Goal: Information Seeking & Learning: Learn about a topic

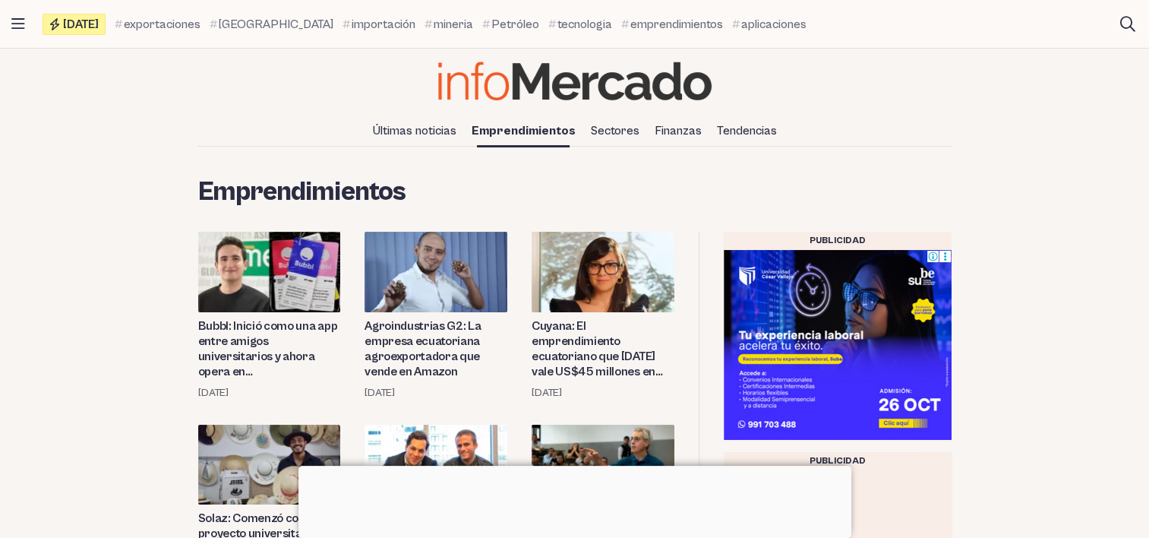
scroll to position [228, 0]
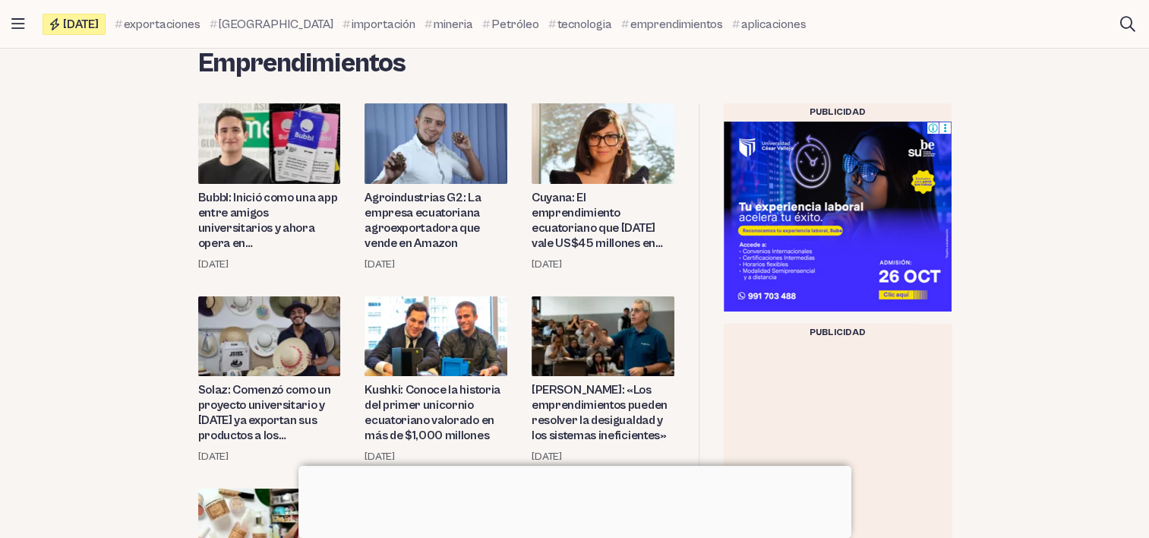
click at [241, 136] on img at bounding box center [269, 143] width 143 height 80
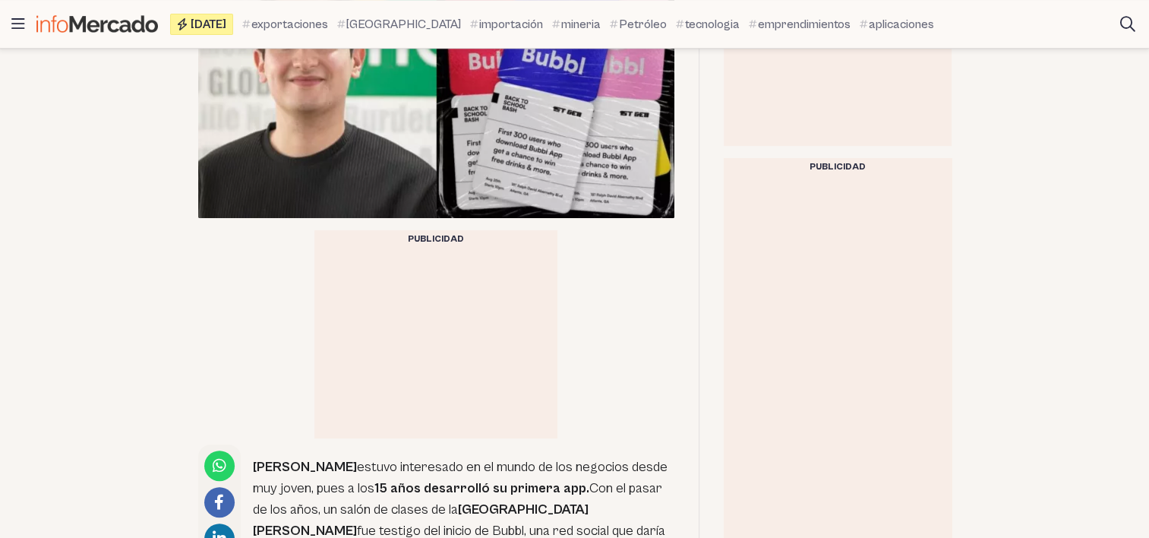
scroll to position [835, 0]
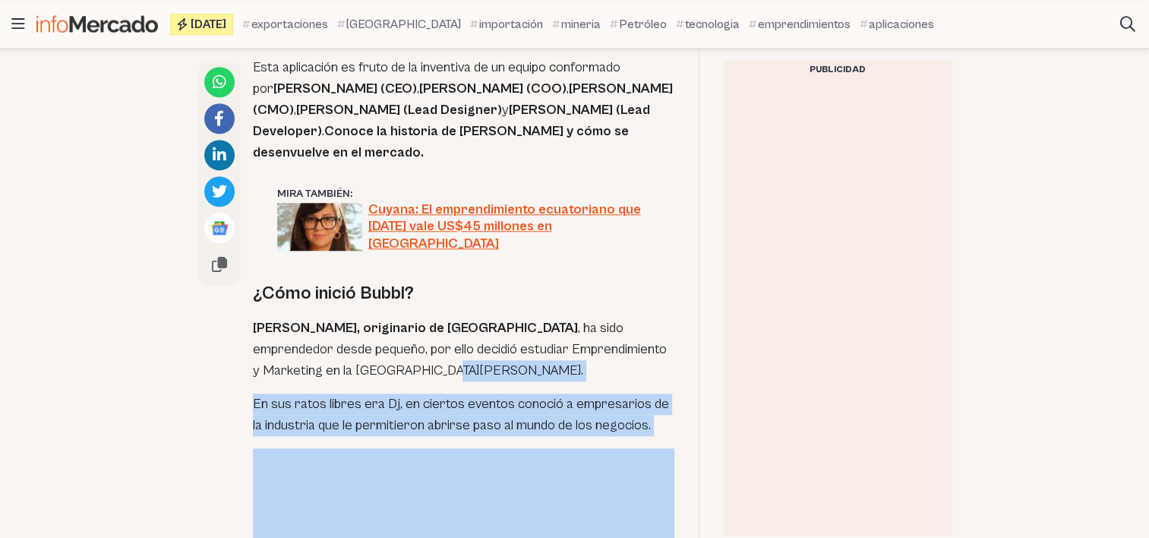
scroll to position [1215, 0]
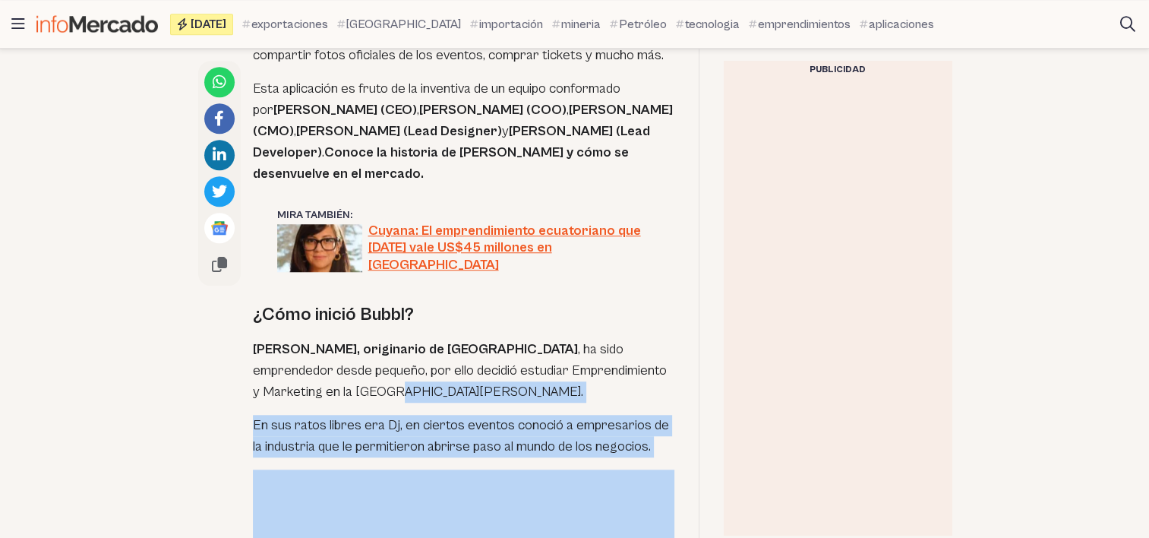
drag, startPoint x: 635, startPoint y: 407, endPoint x: 289, endPoint y: 326, distance: 355.7
drag, startPoint x: 289, startPoint y: 326, endPoint x: 471, endPoint y: 328, distance: 182.3
click at [471, 339] on p "Hernán Cueva, originario de Ecuador , ha sido emprendedor desde pequeño, por el…" at bounding box center [463, 371] width 421 height 64
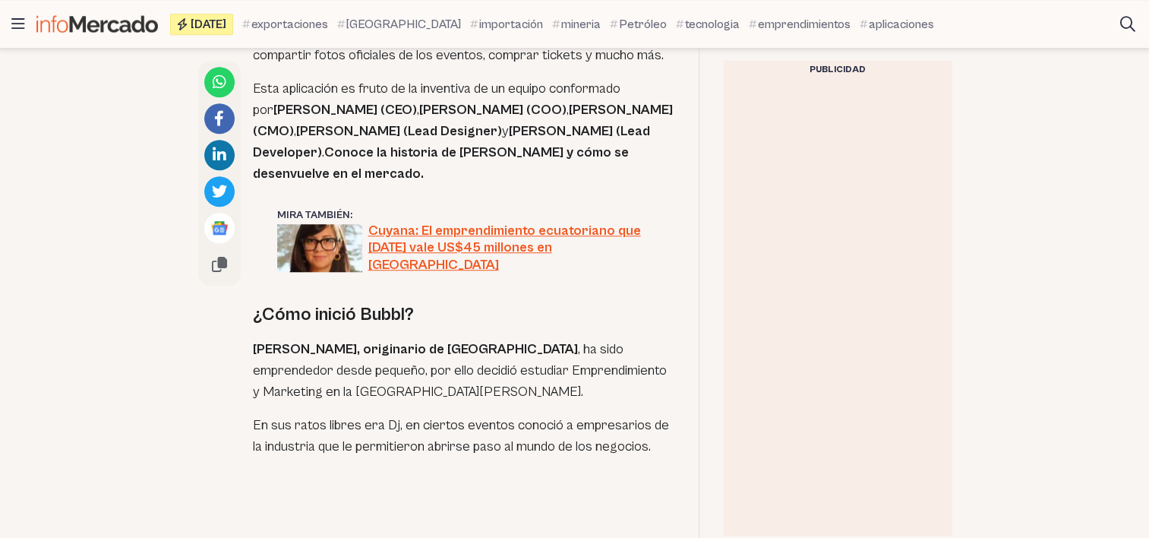
click at [414, 339] on p "Hernán Cueva, originario de Ecuador , ha sido emprendedor desde pequeño, por el…" at bounding box center [463, 371] width 421 height 64
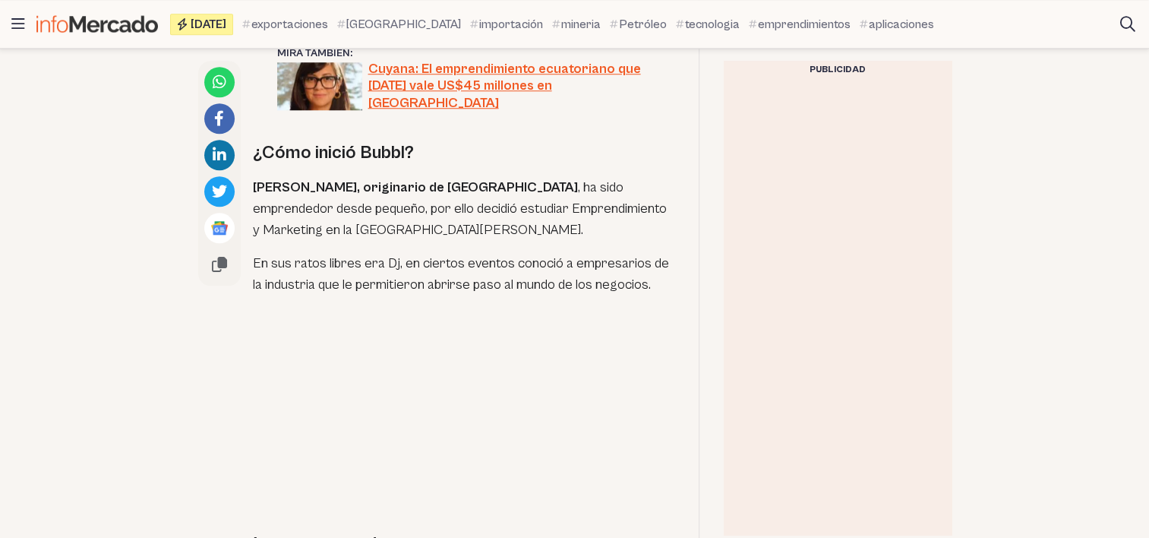
scroll to position [1367, 0]
